Goal: Information Seeking & Learning: Learn about a topic

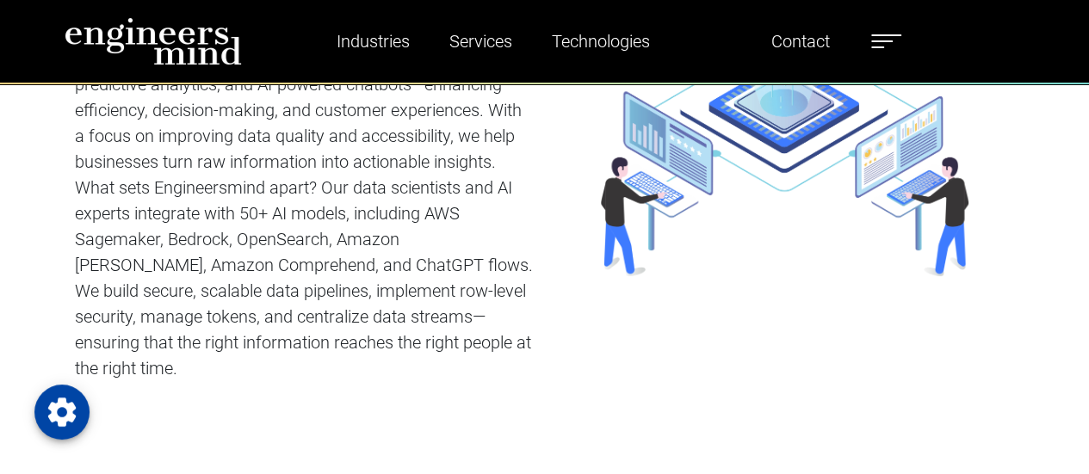
scroll to position [873, 0]
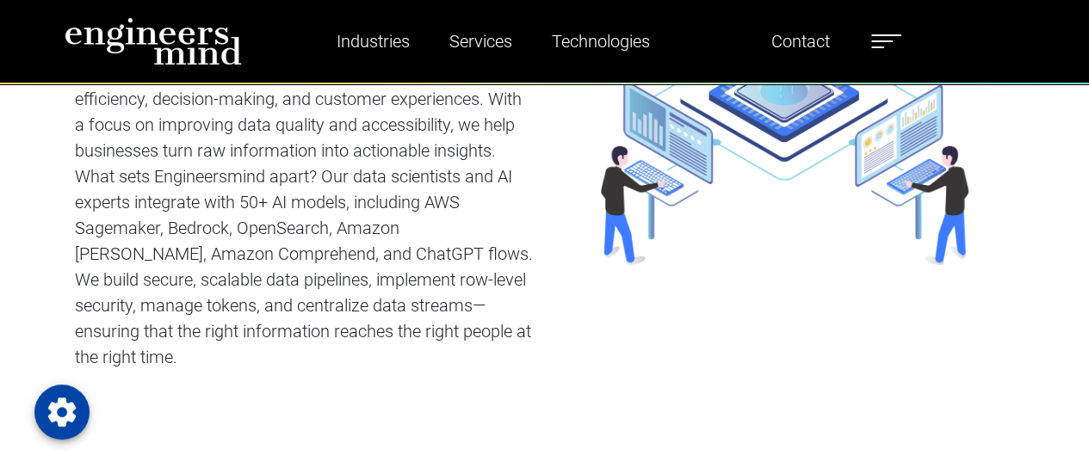
click at [212, 168] on p "What sets Engineersmind apart? Our data scientists and AI experts integrate wit…" at bounding box center [305, 267] width 460 height 207
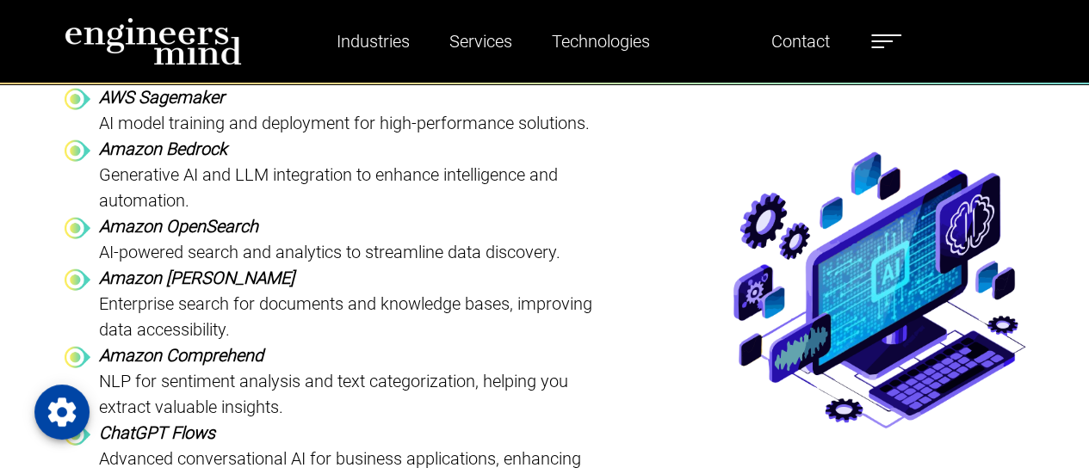
scroll to position [5502, 0]
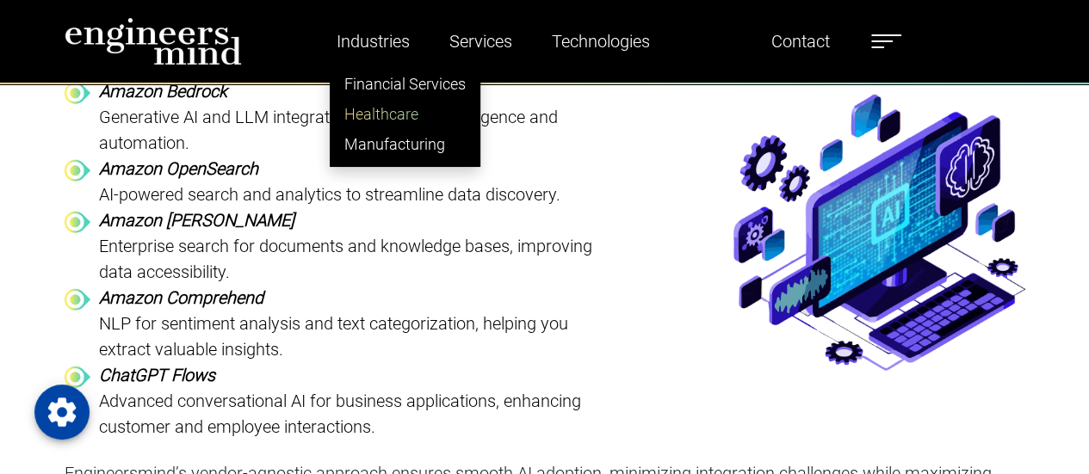
click at [408, 111] on link "Healthcare" at bounding box center [405, 114] width 149 height 30
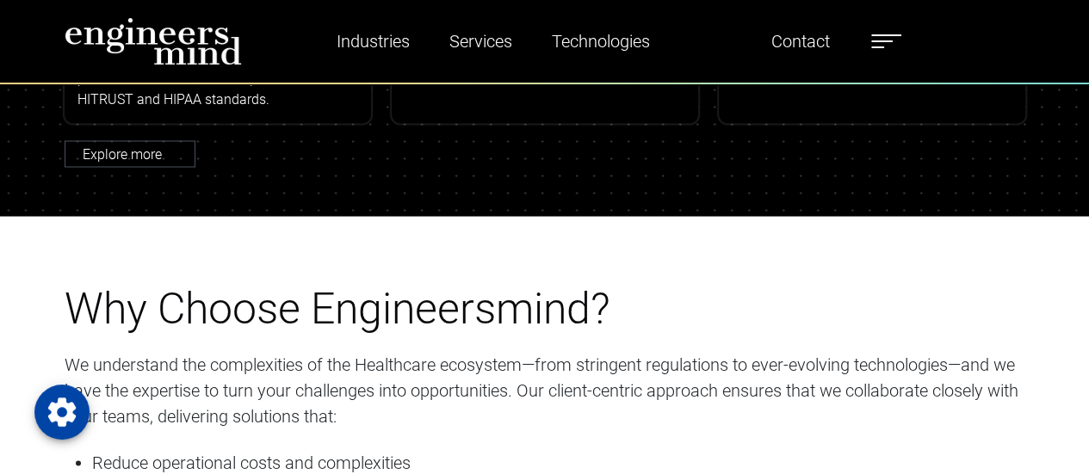
scroll to position [4739, 0]
